Goal: Book appointment/travel/reservation

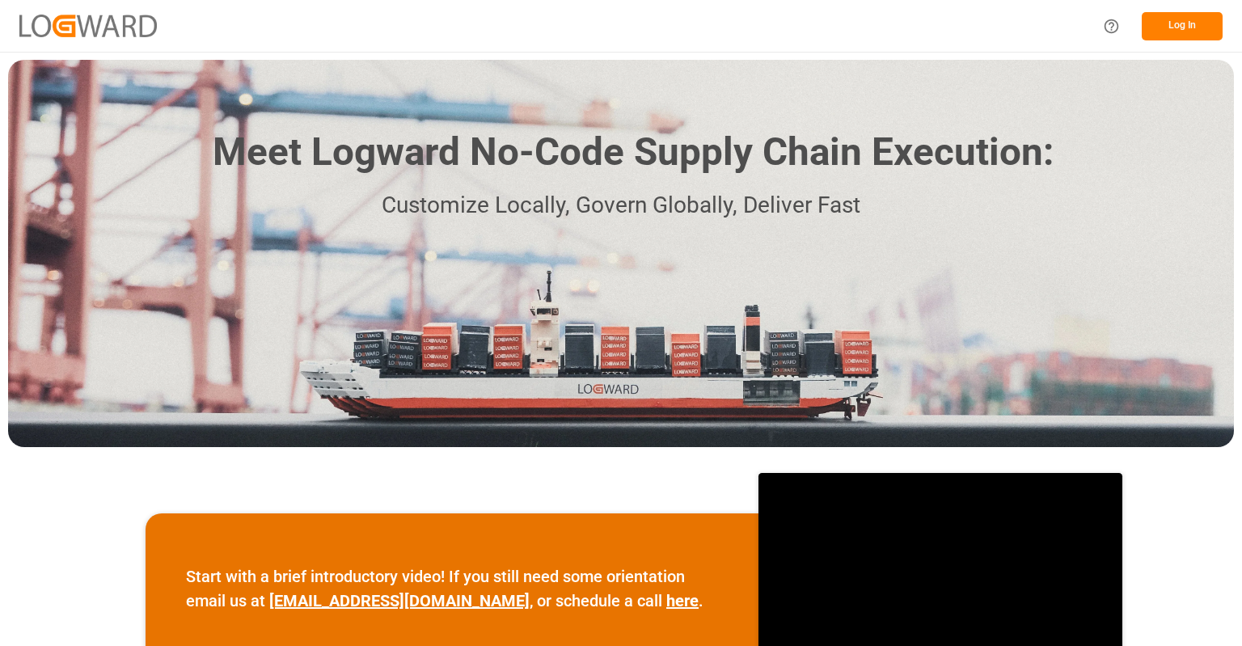
click at [1203, 28] on button "Log In" at bounding box center [1182, 26] width 81 height 28
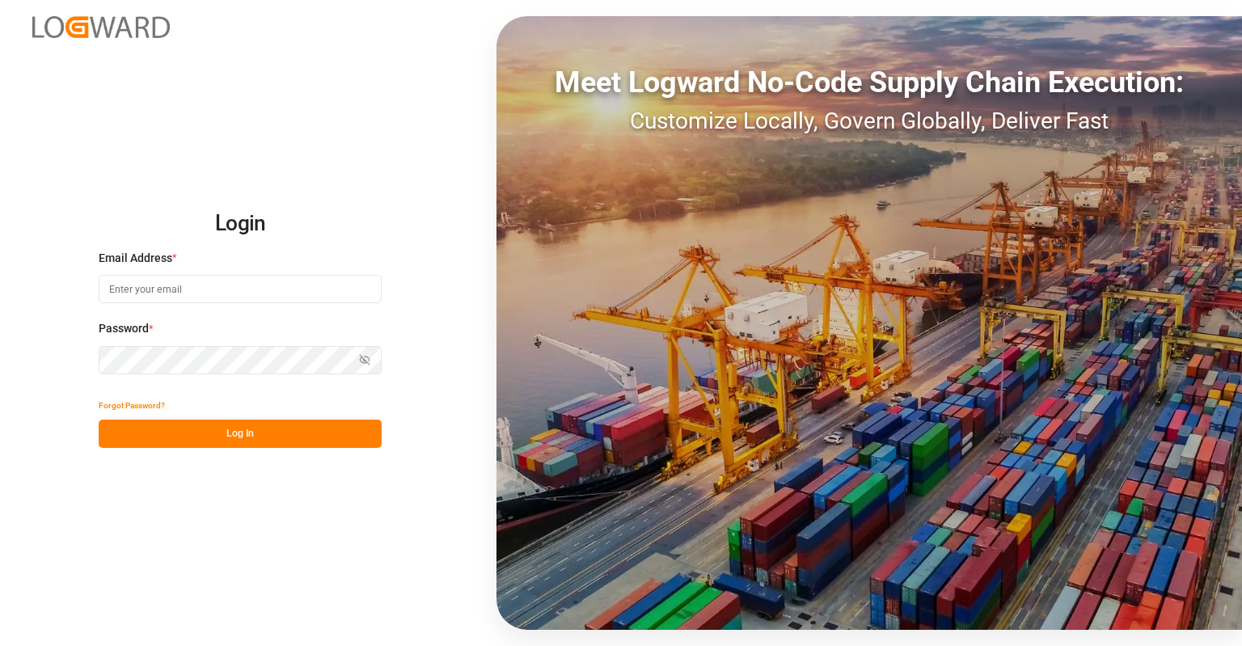
click at [273, 295] on input at bounding box center [240, 289] width 283 height 28
type input "[PERSON_NAME][EMAIL_ADDRESS][PERSON_NAME][DOMAIN_NAME]"
click at [264, 439] on button "Log In" at bounding box center [240, 434] width 283 height 28
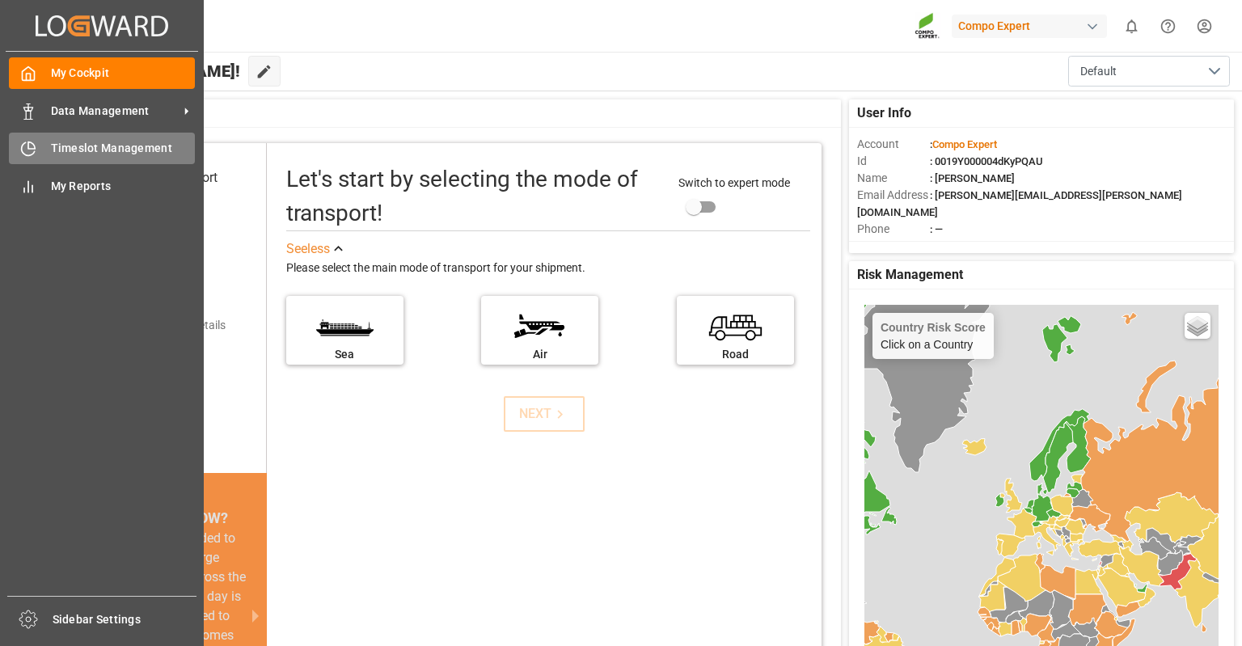
click at [87, 147] on span "Timeslot Management" at bounding box center [123, 148] width 145 height 17
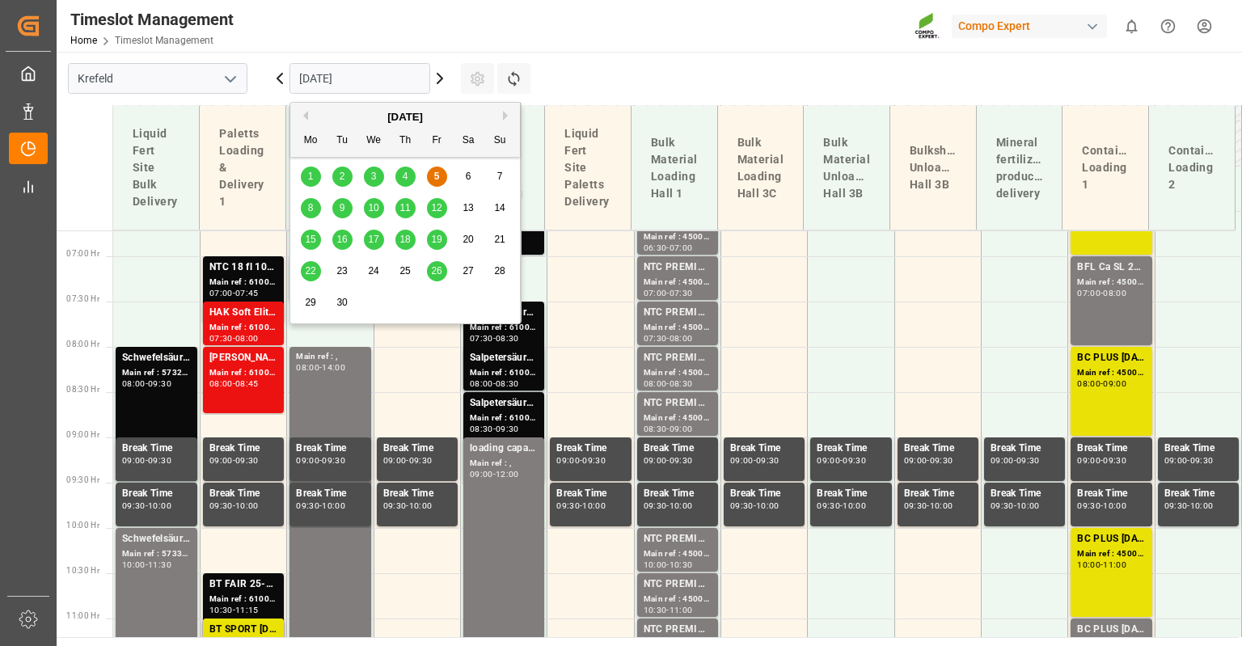
scroll to position [1054, 0]
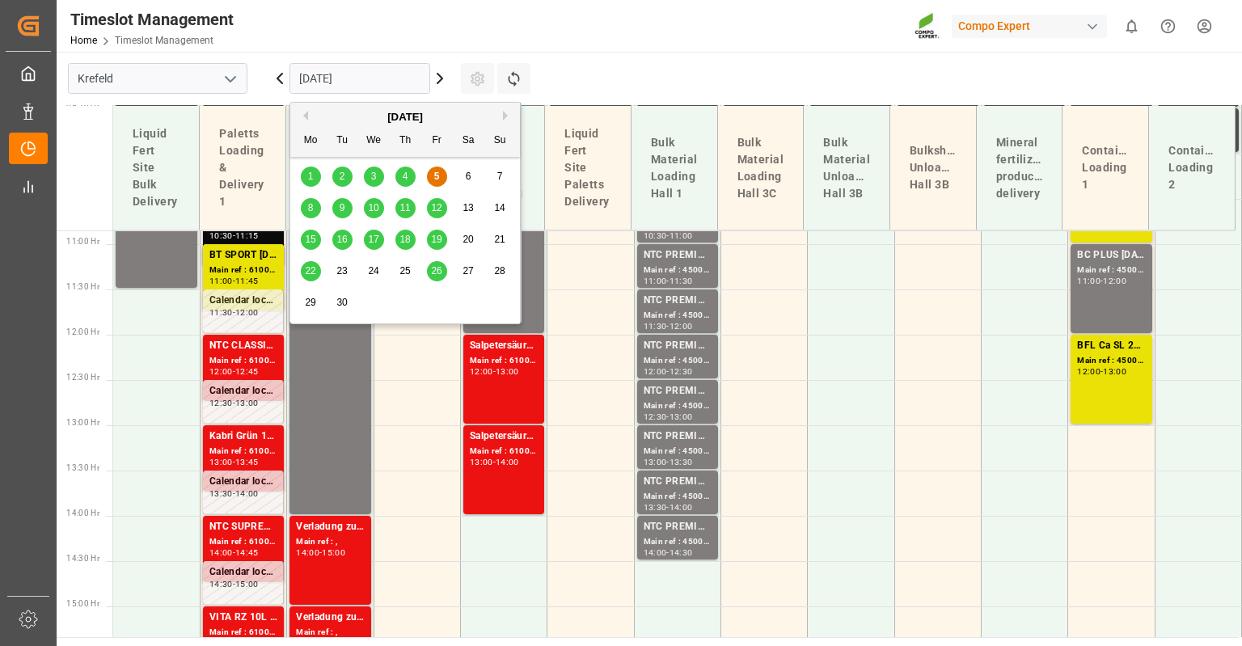
click at [376, 82] on input "[DATE]" at bounding box center [360, 78] width 141 height 31
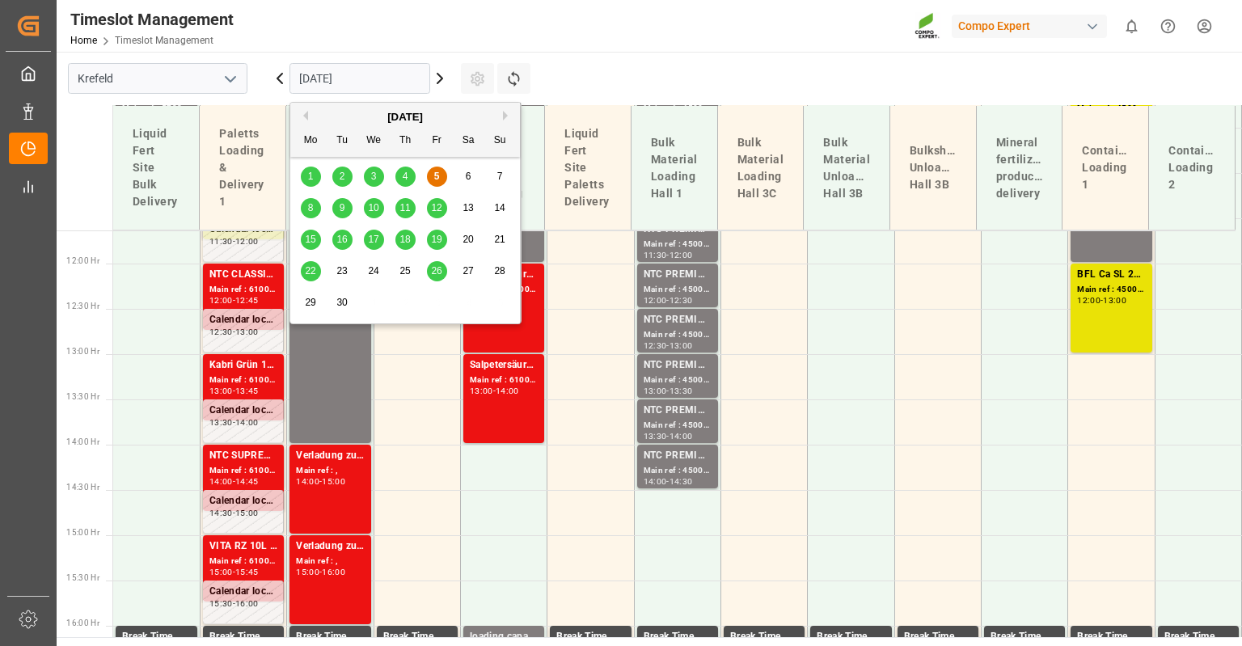
click at [312, 208] on span "8" at bounding box center [311, 207] width 6 height 11
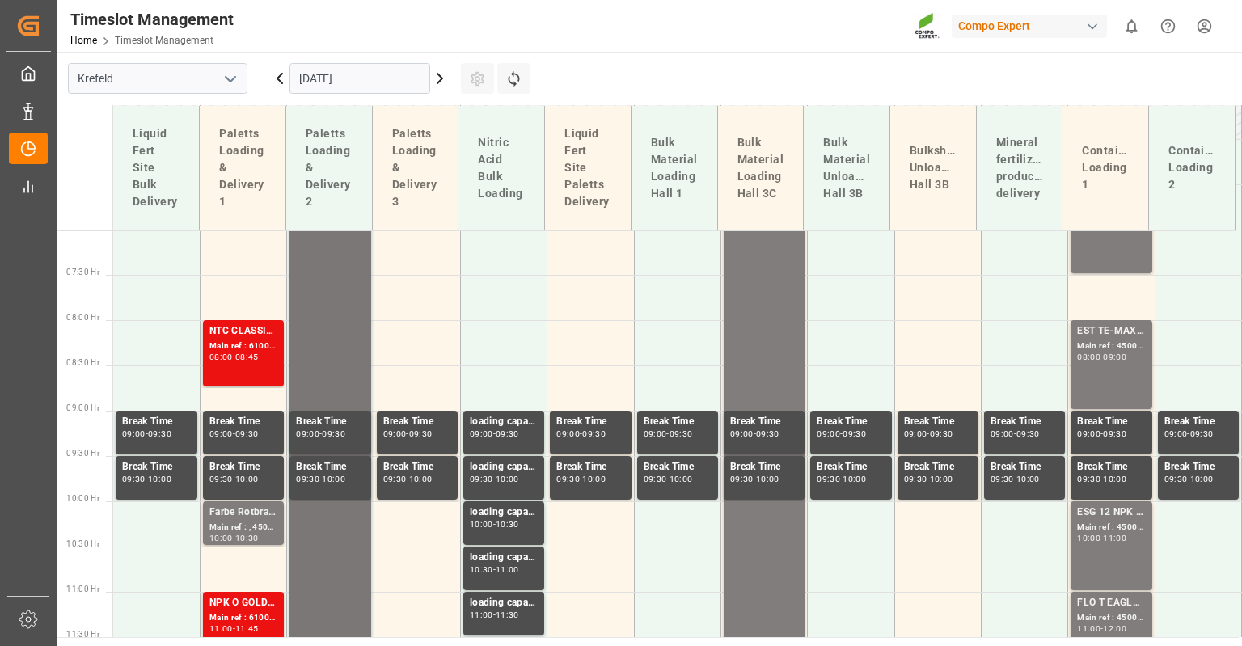
scroll to position [730, 0]
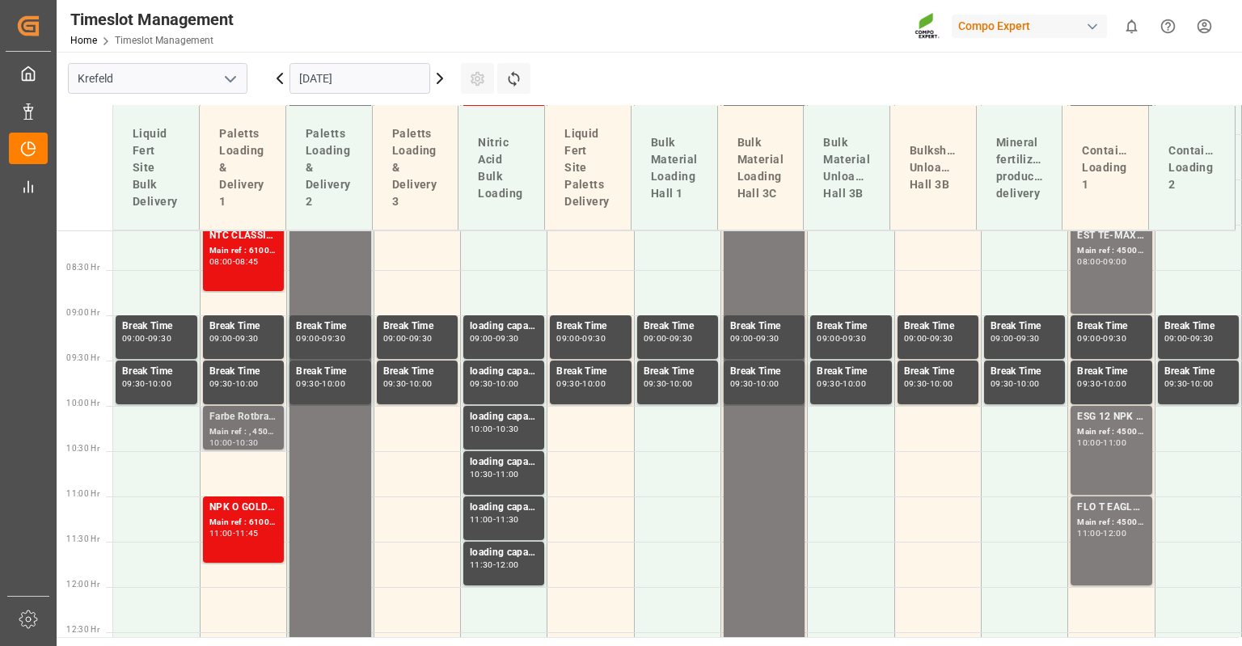
click at [228, 421] on div "Farbe Rotbraun" at bounding box center [243, 417] width 68 height 16
